Goal: Find specific page/section: Find specific page/section

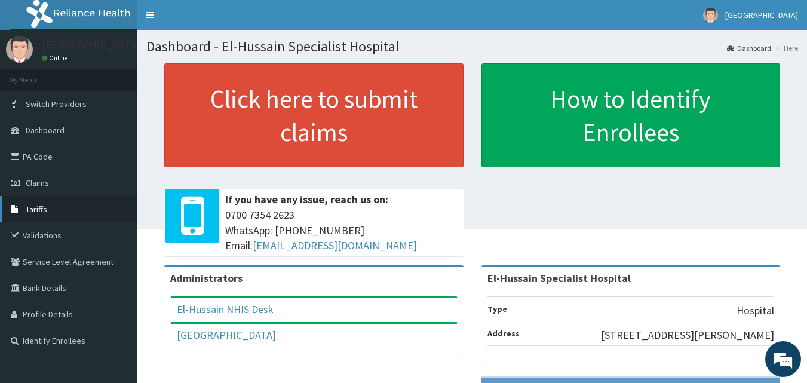
click at [58, 219] on link "Tariffs" at bounding box center [68, 209] width 137 height 26
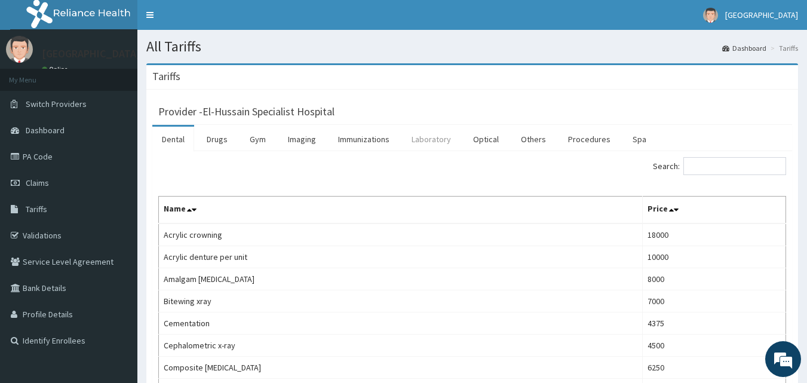
click at [441, 136] on link "Laboratory" at bounding box center [431, 139] width 59 height 25
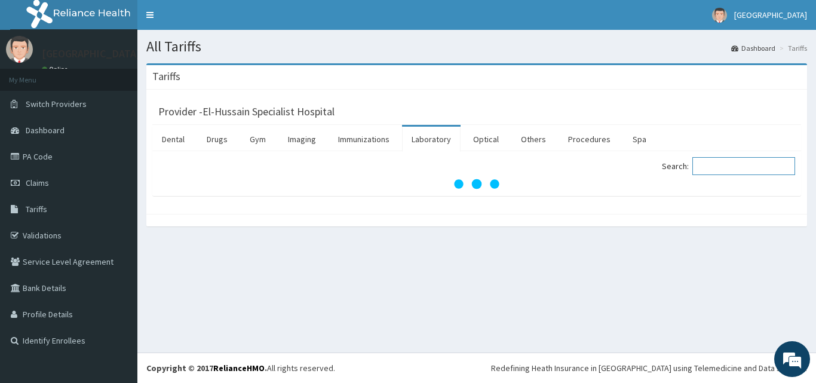
click at [727, 168] on input "Search:" at bounding box center [743, 166] width 103 height 18
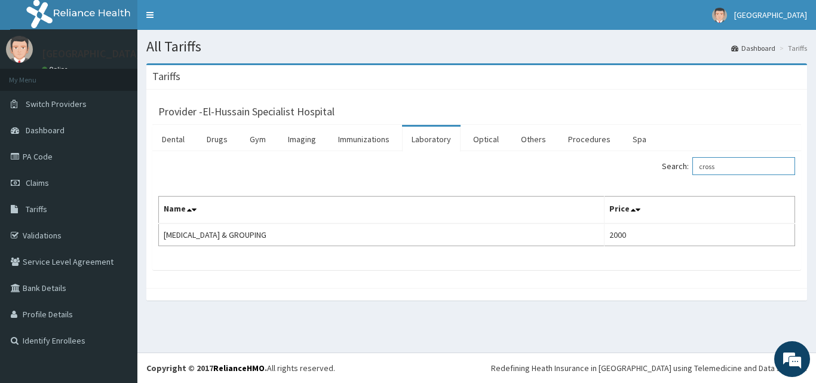
type input "cross"
